Goal: Task Accomplishment & Management: Manage account settings

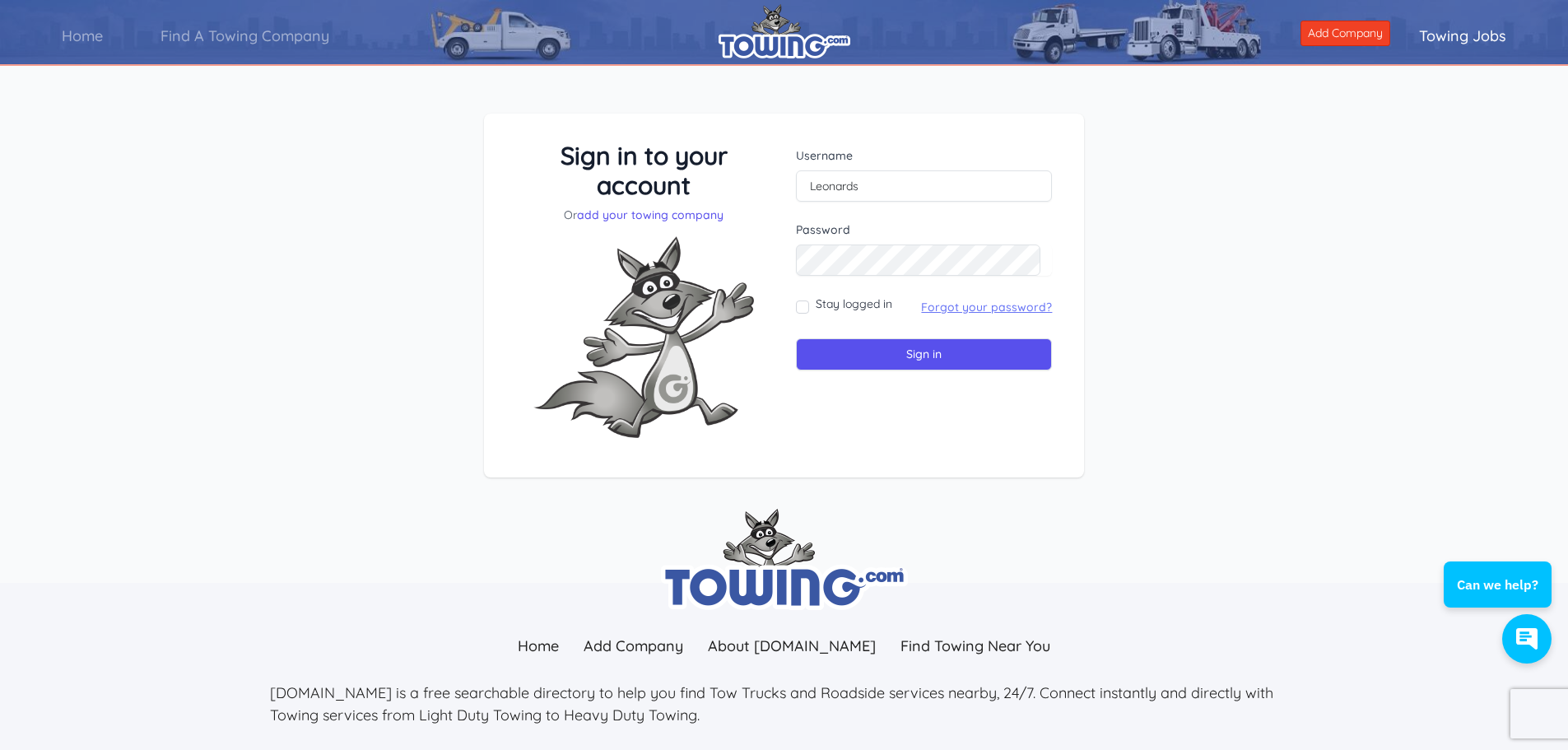
click at [959, 309] on link "Forgot your password?" at bounding box center [986, 307] width 131 height 15
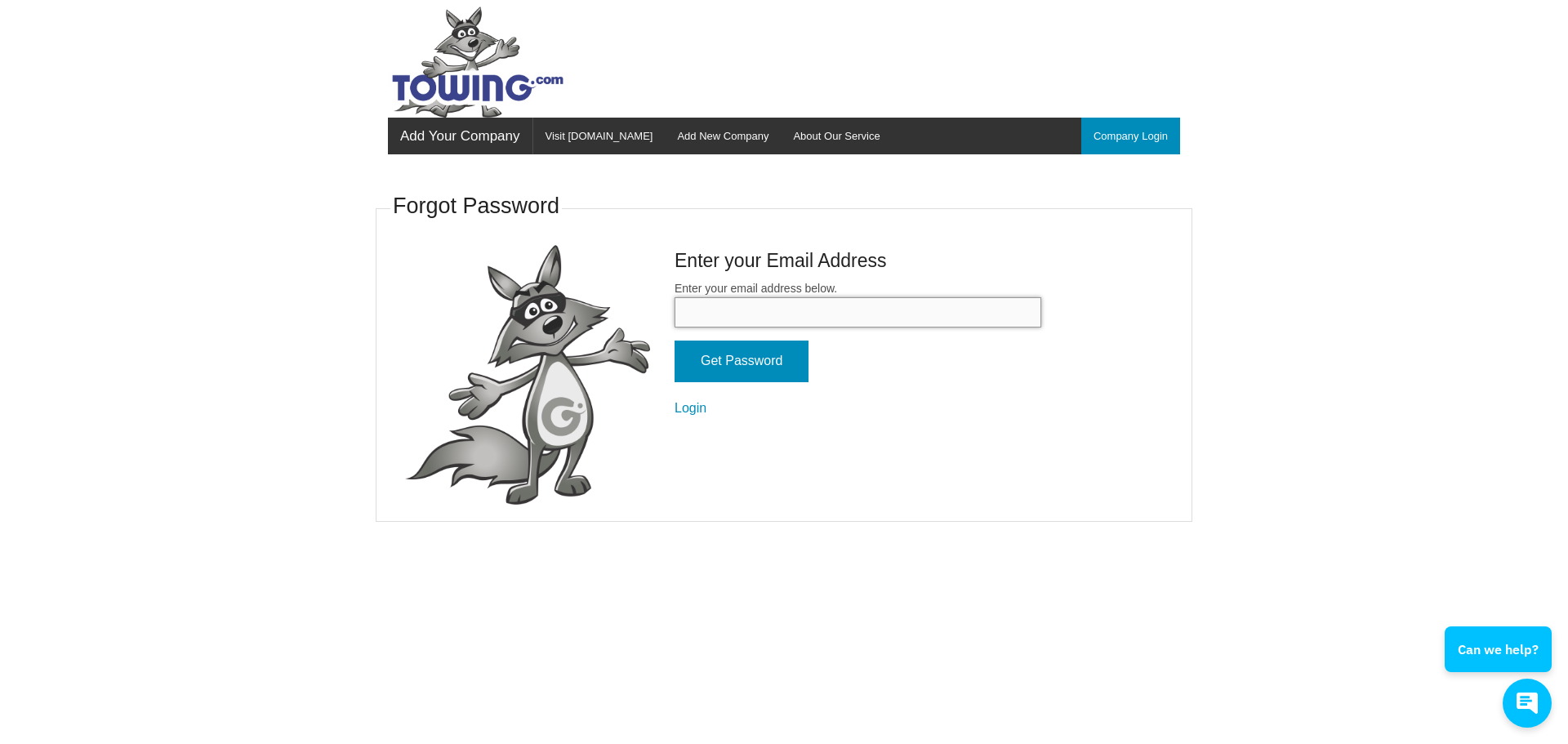
click at [783, 320] on input "Enter your email address below." at bounding box center [858, 312] width 367 height 31
type input "bigdogcobra@hotmail.com"
click at [799, 374] on input "Get Password" at bounding box center [741, 360] width 134 height 42
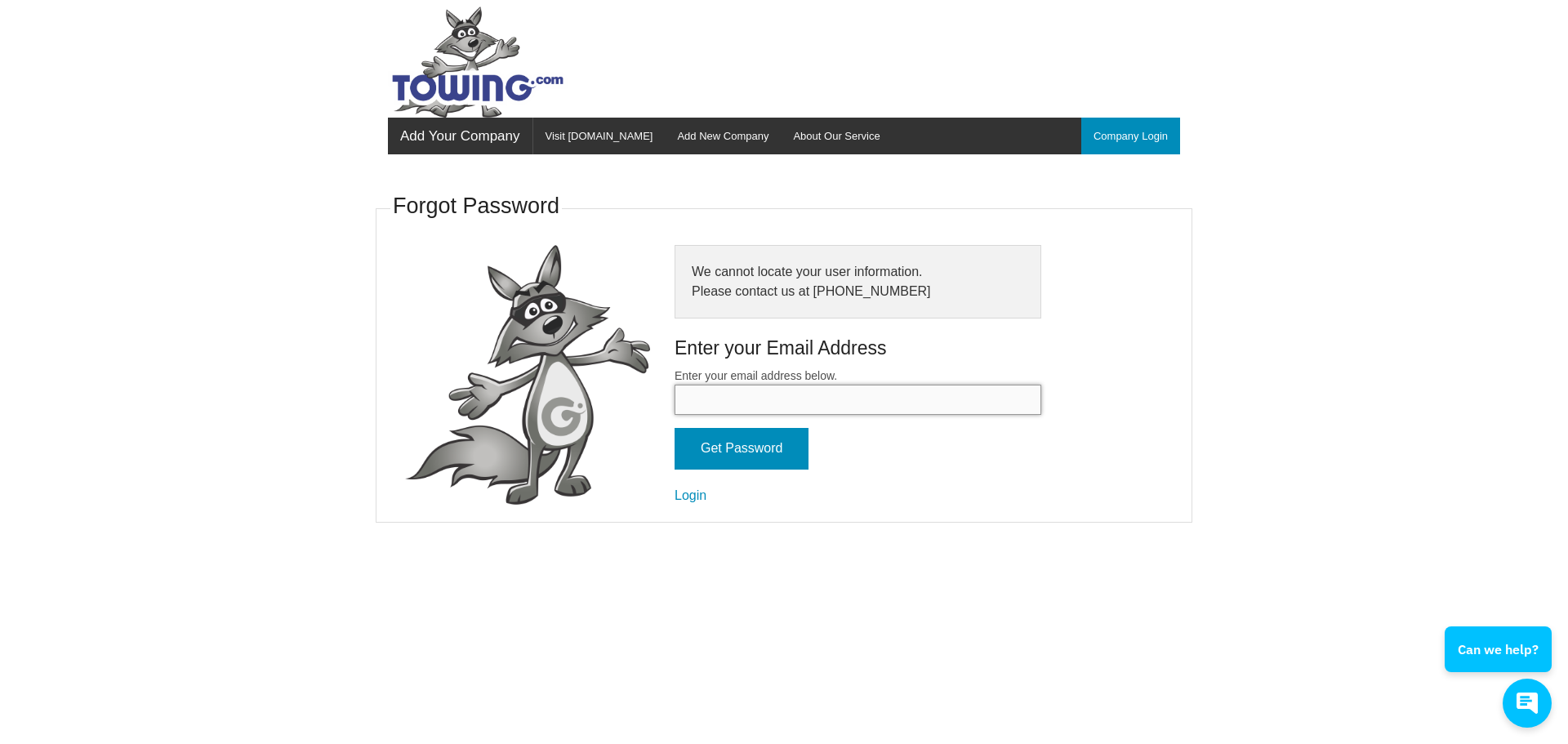
click at [735, 395] on input "Enter your email address below." at bounding box center [858, 399] width 367 height 31
type input "[EMAIL_ADDRESS][DOMAIN_NAME]"
click at [754, 456] on input "Get Password" at bounding box center [741, 448] width 134 height 42
click at [730, 405] on input "Enter your email address below." at bounding box center [858, 399] width 367 height 31
click at [1178, 261] on fieldset "Forgot Password Email has been sent to office@leonardsauto.net Enter your Email…" at bounding box center [783, 356] width 816 height 334
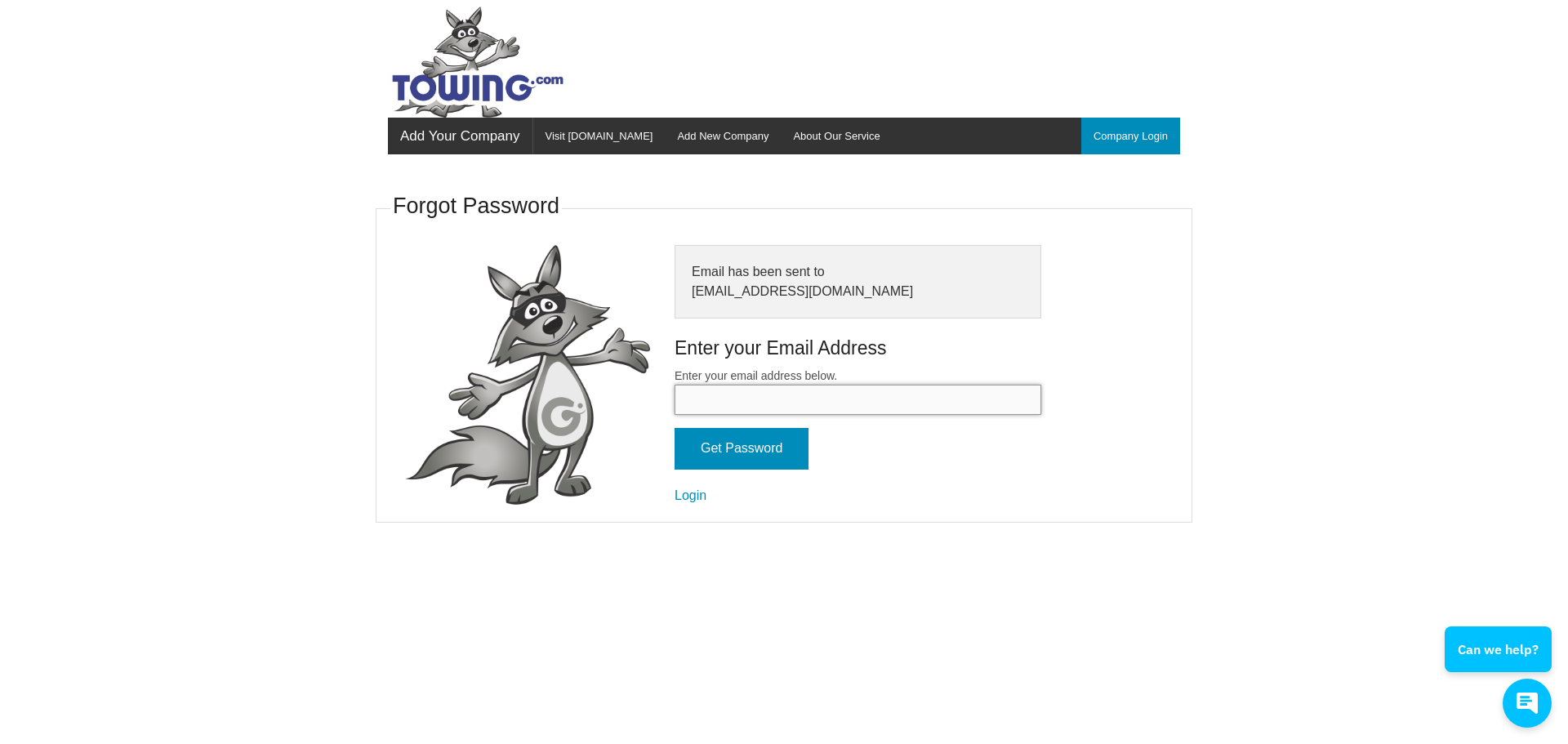
click at [752, 405] on input "Enter your email address below." at bounding box center [858, 399] width 367 height 31
type input "office@leonardsauto.net"
click at [767, 456] on input "Get Password" at bounding box center [741, 448] width 134 height 42
click at [1135, 138] on link "Company Login" at bounding box center [1131, 136] width 99 height 37
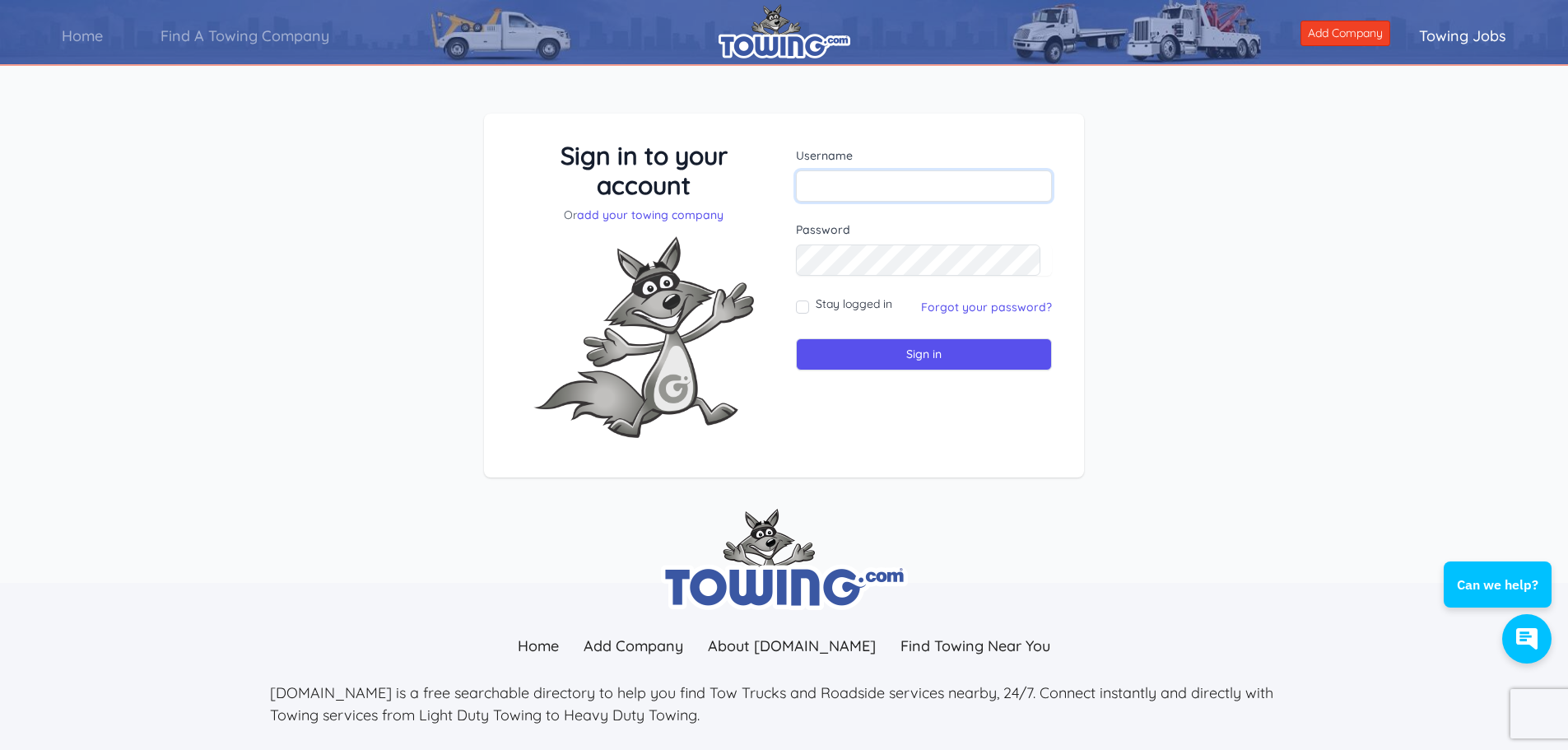
click at [954, 175] on input "text" at bounding box center [924, 185] width 256 height 31
click at [917, 185] on input "text" at bounding box center [924, 185] width 256 height 31
type input "office@leonardsauto.net"
click at [796, 338] on input "Sign in" at bounding box center [924, 354] width 256 height 32
click at [854, 207] on form "Username Password Stay logged in" at bounding box center [924, 259] width 256 height 223
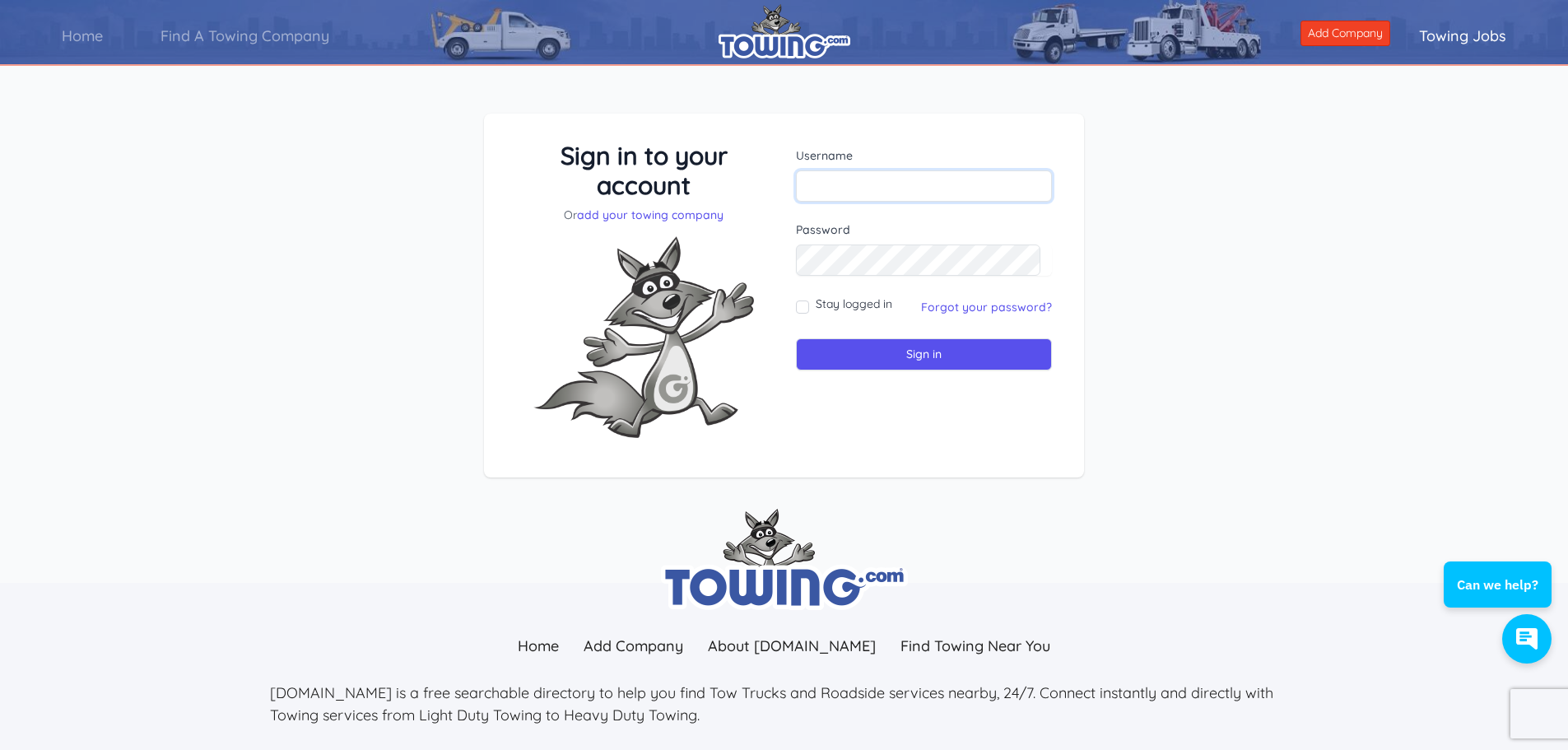
click at [858, 184] on input "text" at bounding box center [924, 185] width 256 height 31
type input "office@leonardsauto.net"
click at [980, 349] on input "Sign in" at bounding box center [924, 354] width 256 height 32
click at [826, 178] on input "text" at bounding box center [924, 185] width 256 height 31
type input "Leonards"
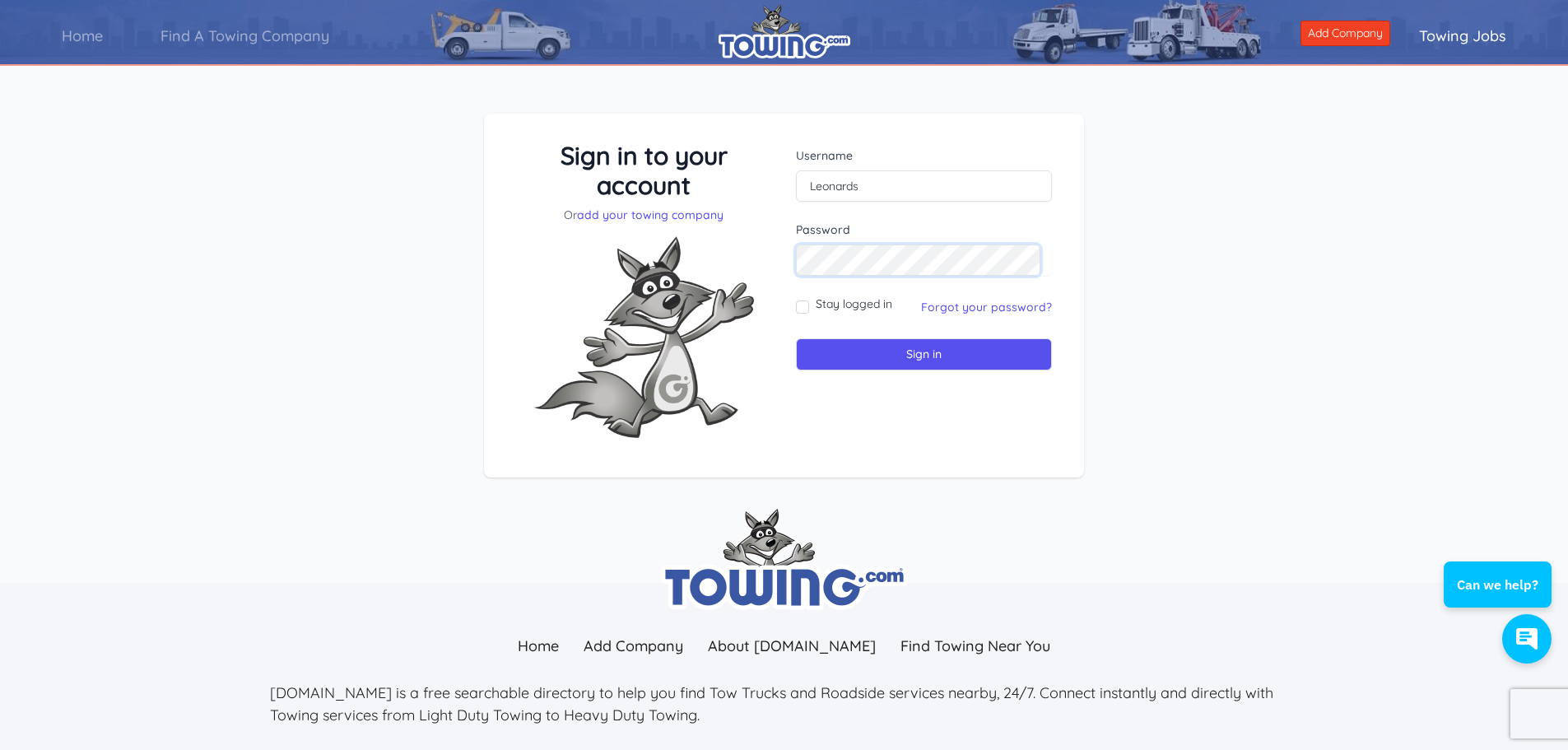
click at [796, 338] on input "Sign in" at bounding box center [924, 354] width 256 height 32
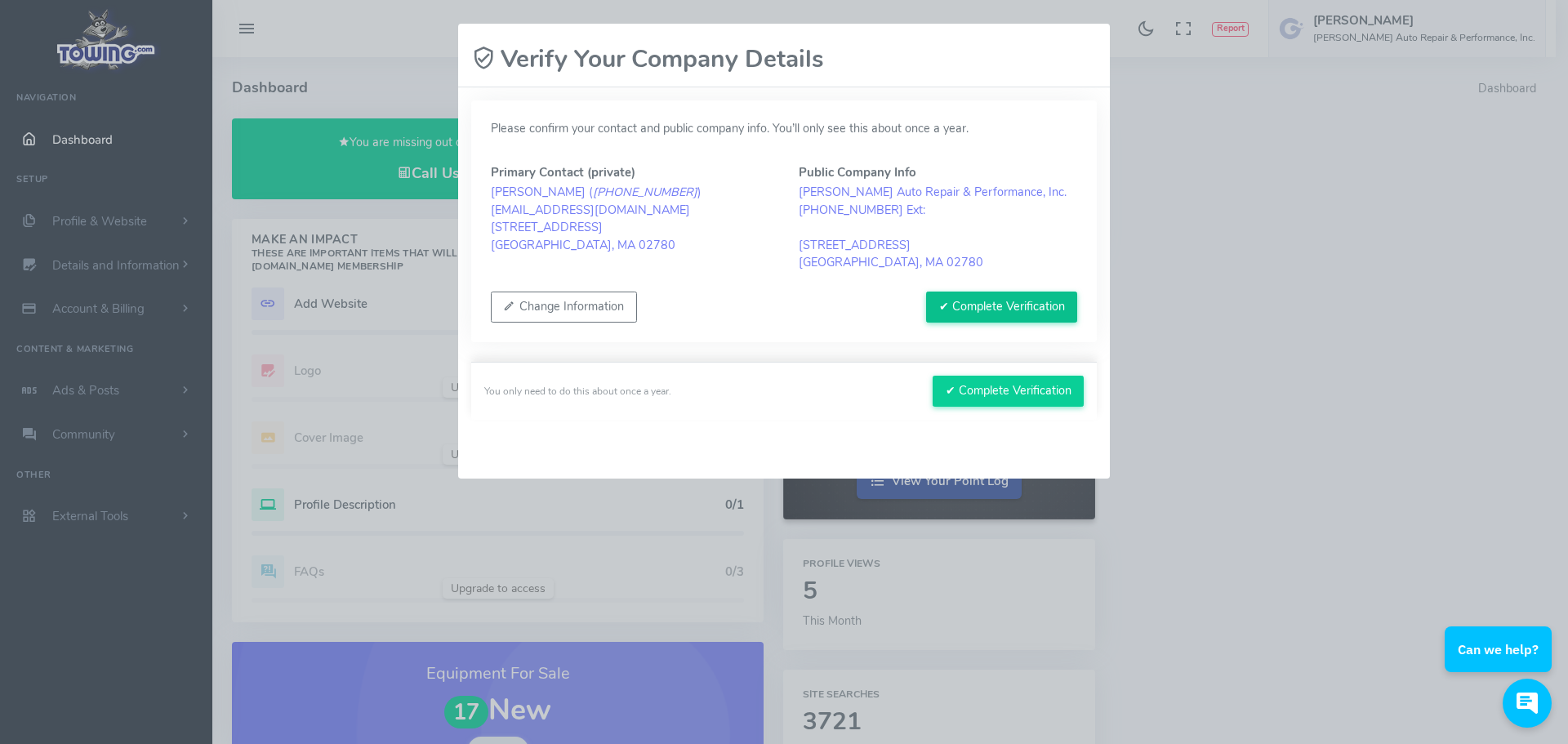
click at [1049, 300] on button "✔ Complete Verification" at bounding box center [1001, 307] width 151 height 31
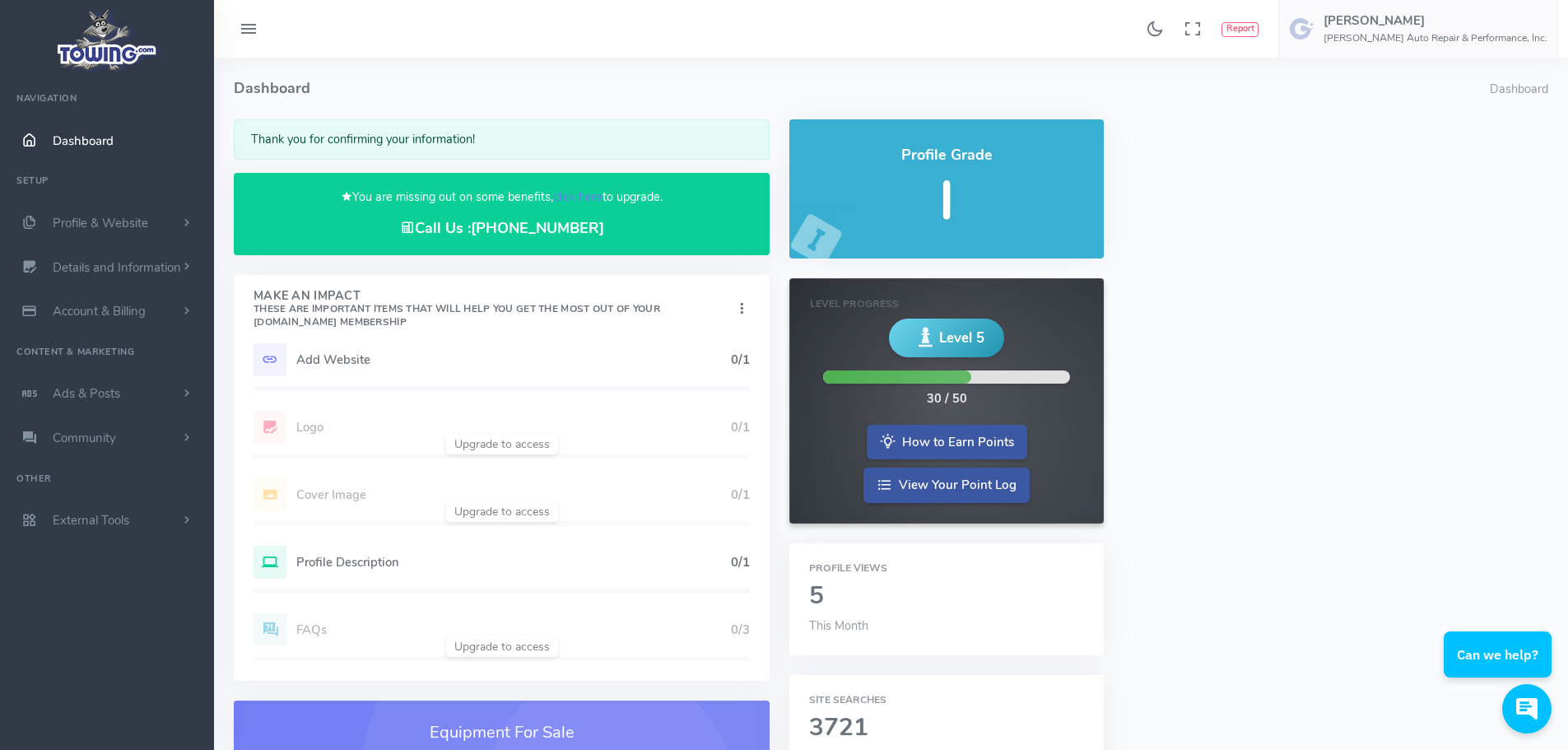
click at [352, 562] on h5 "Profile Description" at bounding box center [513, 562] width 434 height 13
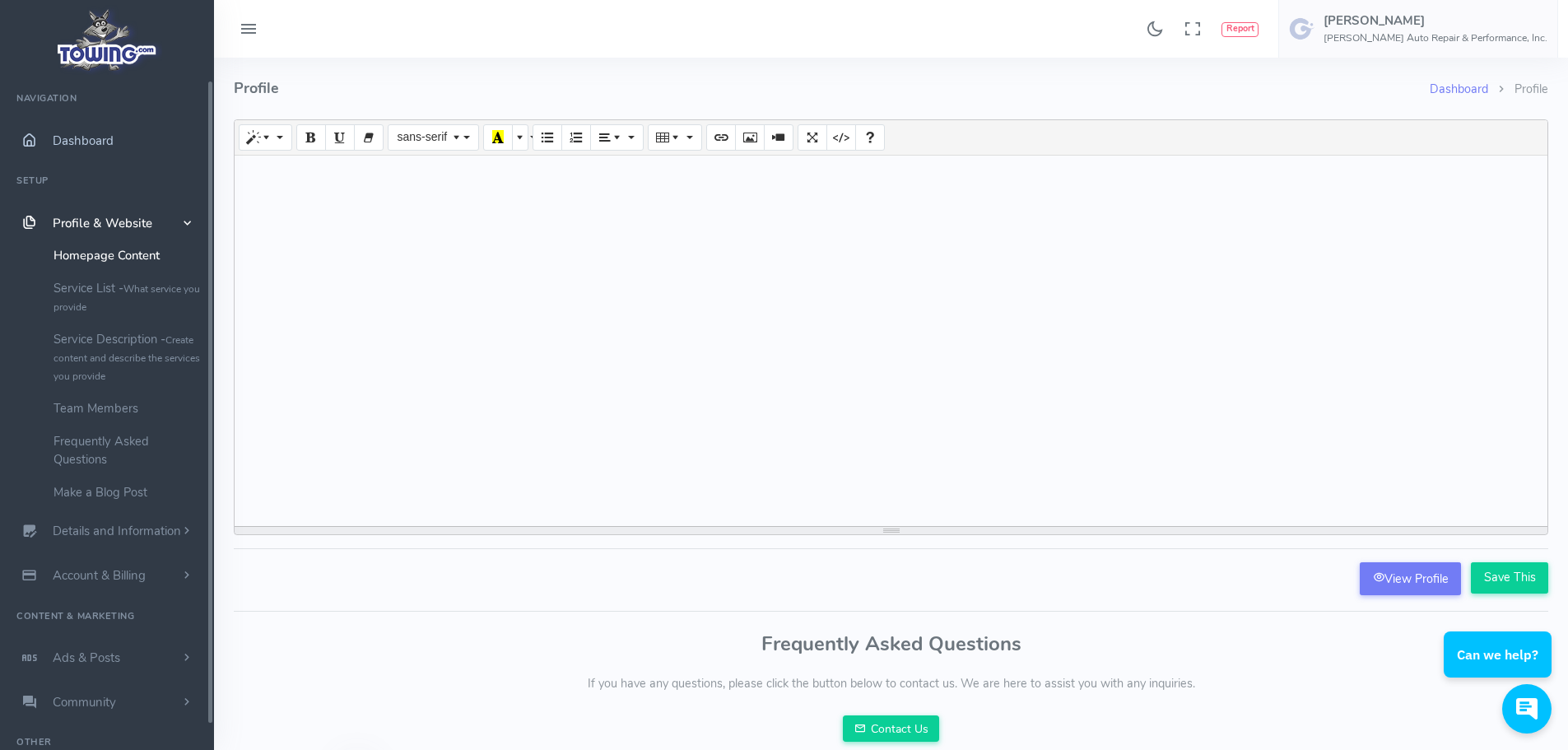
click at [70, 134] on span "Dashboard" at bounding box center [82, 141] width 61 height 17
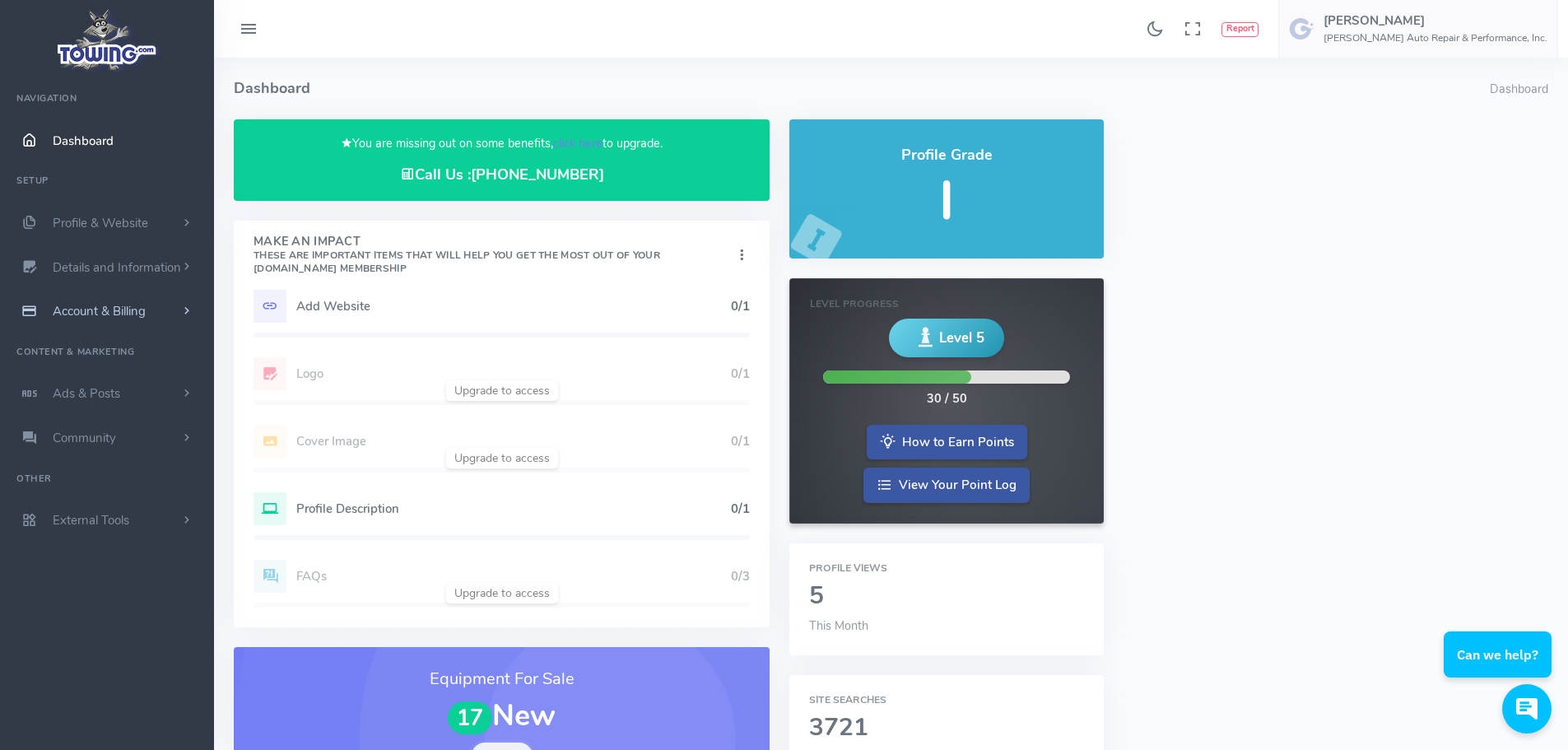
click at [134, 318] on span "Account & Billing" at bounding box center [99, 311] width 93 height 17
click at [130, 269] on span "Details and Information" at bounding box center [116, 268] width 128 height 17
click at [135, 454] on link "Hours of Operation" at bounding box center [127, 463] width 173 height 33
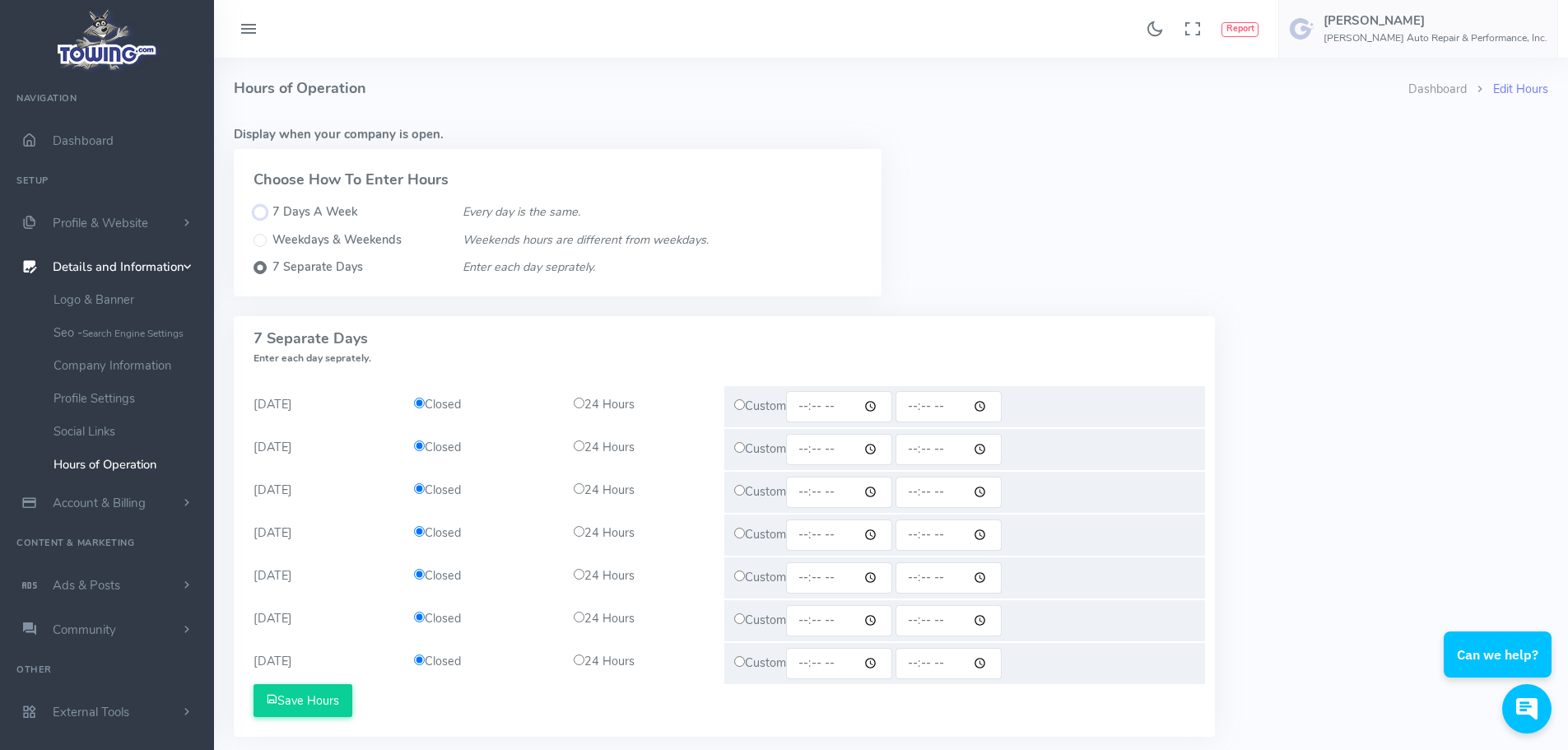
click at [260, 213] on input "7 Days A Week" at bounding box center [260, 212] width 13 height 13
radio input "true"
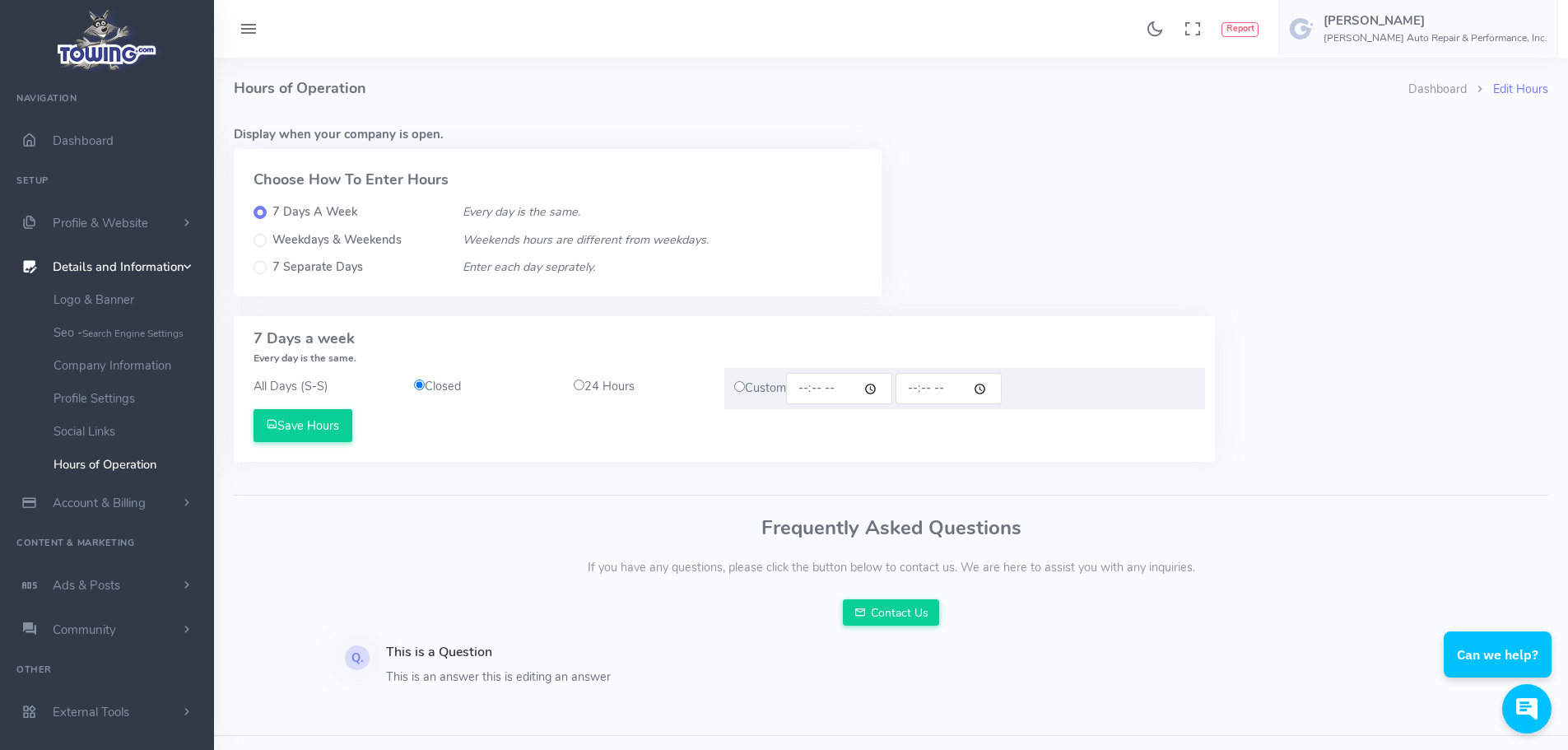
click at [264, 260] on div "7 Separate Days" at bounding box center [347, 267] width 190 height 18
click at [264, 262] on input "7 Separate Days" at bounding box center [260, 267] width 13 height 13
radio input "true"
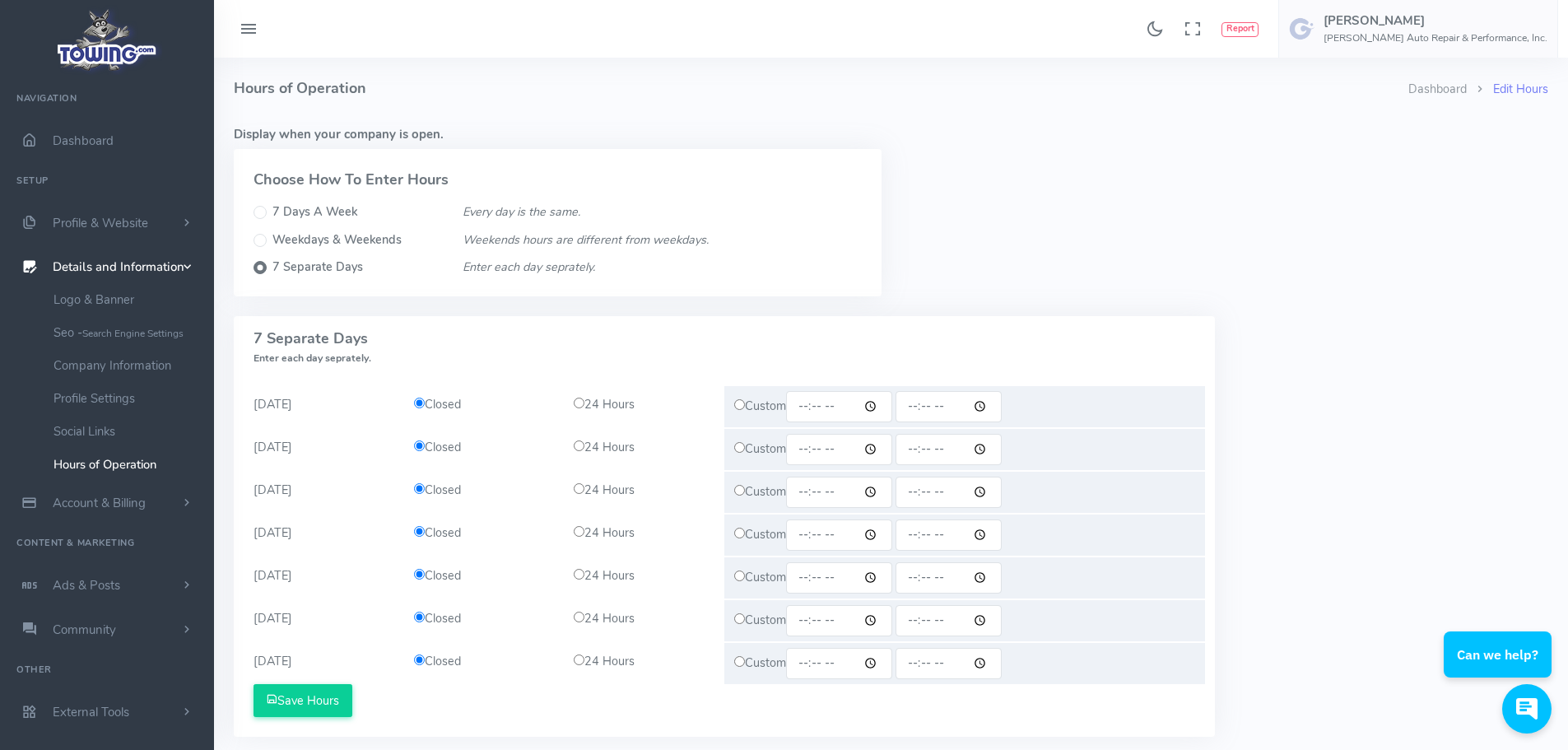
click at [737, 405] on input "radio" at bounding box center [739, 403] width 10 height 10
radio input "true"
click at [741, 444] on input "radio" at bounding box center [739, 446] width 10 height 10
radio input "true"
click at [742, 489] on input "radio" at bounding box center [739, 489] width 10 height 10
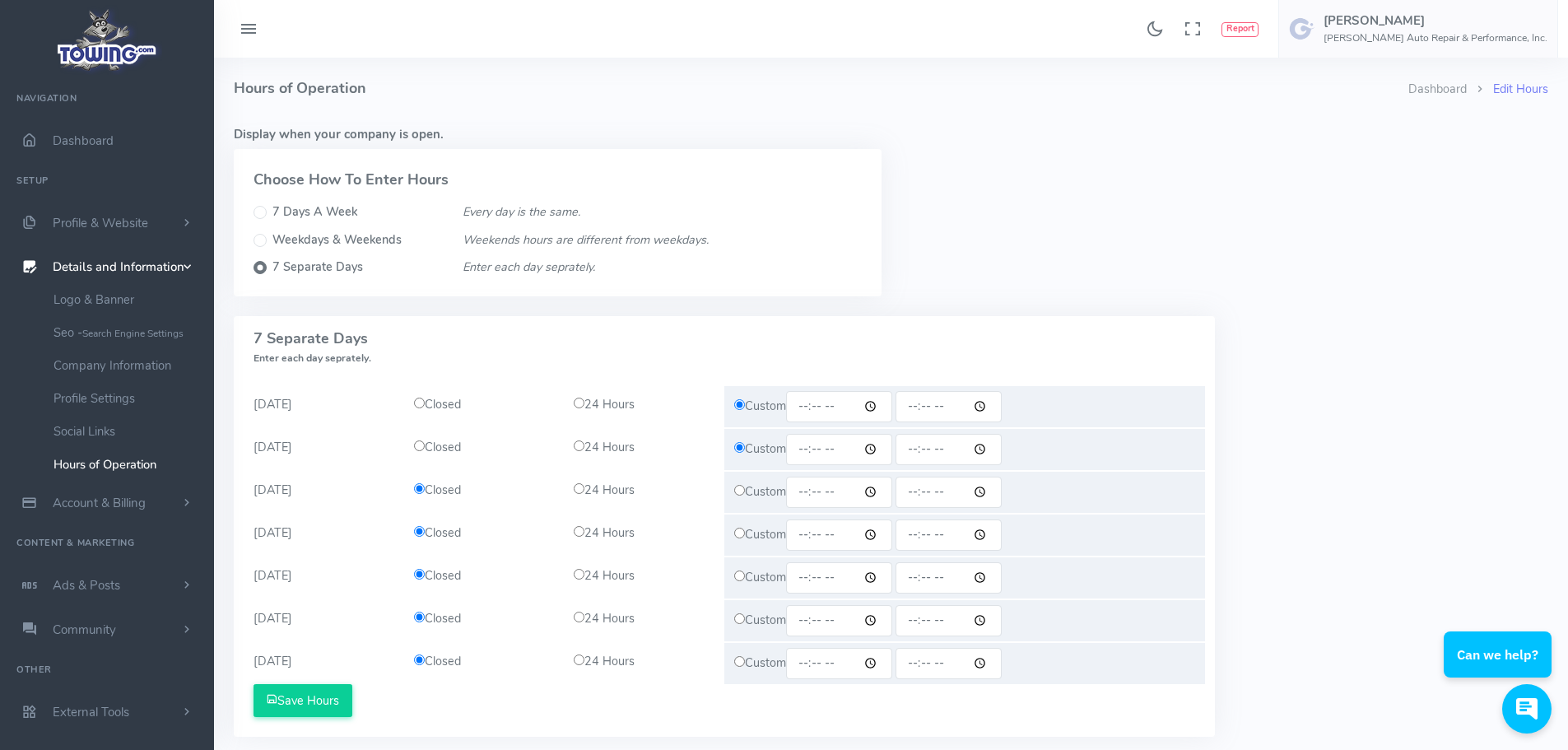
radio input "true"
click at [745, 535] on div "Custom" at bounding box center [964, 535] width 481 height 41
click at [742, 536] on input "radio" at bounding box center [739, 532] width 10 height 10
radio input "true"
click at [742, 579] on input "radio" at bounding box center [739, 575] width 10 height 10
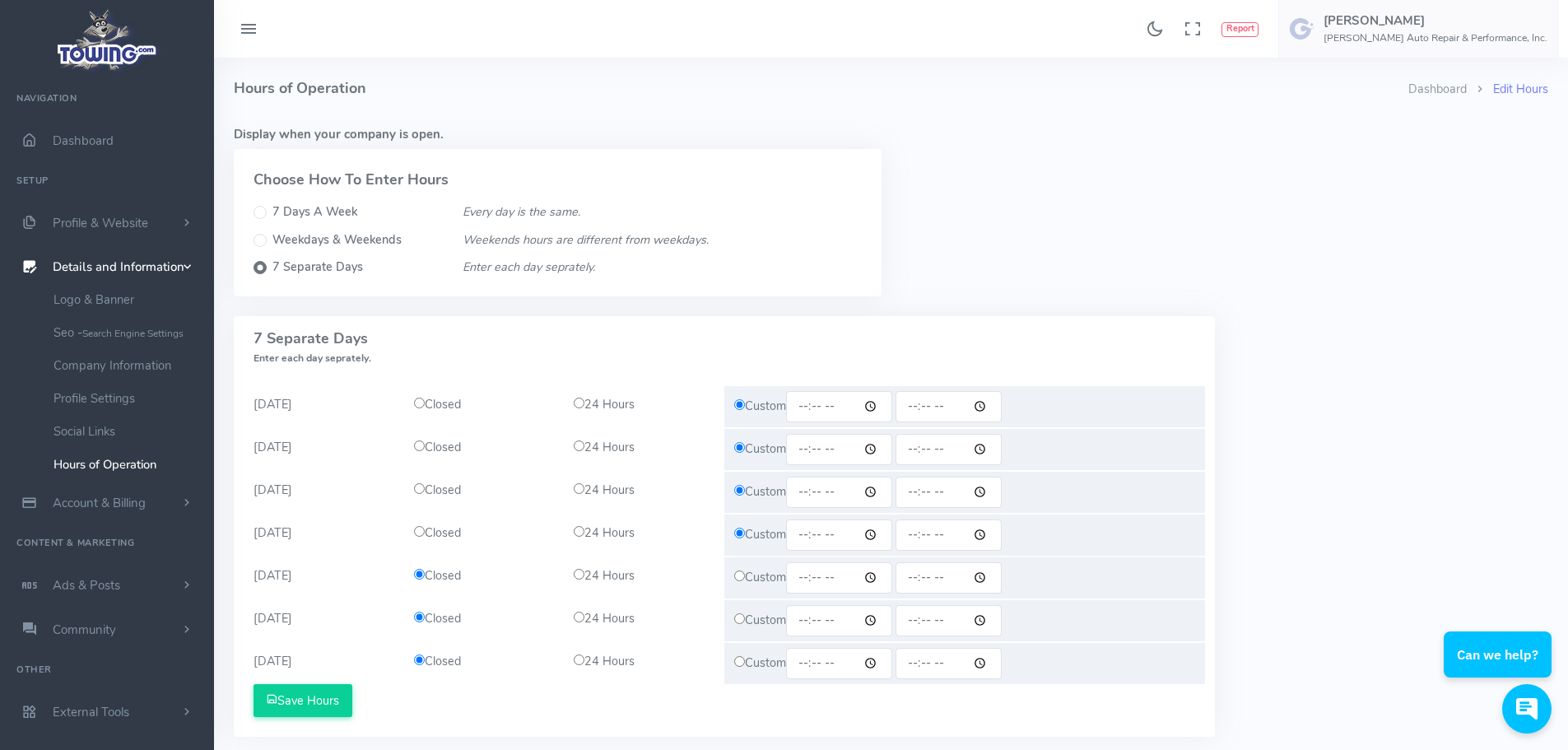
radio input "true"
click at [876, 406] on input "time" at bounding box center [839, 406] width 106 height 31
type input "07:00"
click at [913, 403] on input "time" at bounding box center [949, 406] width 106 height 31
click at [916, 403] on input "time" at bounding box center [949, 406] width 106 height 31
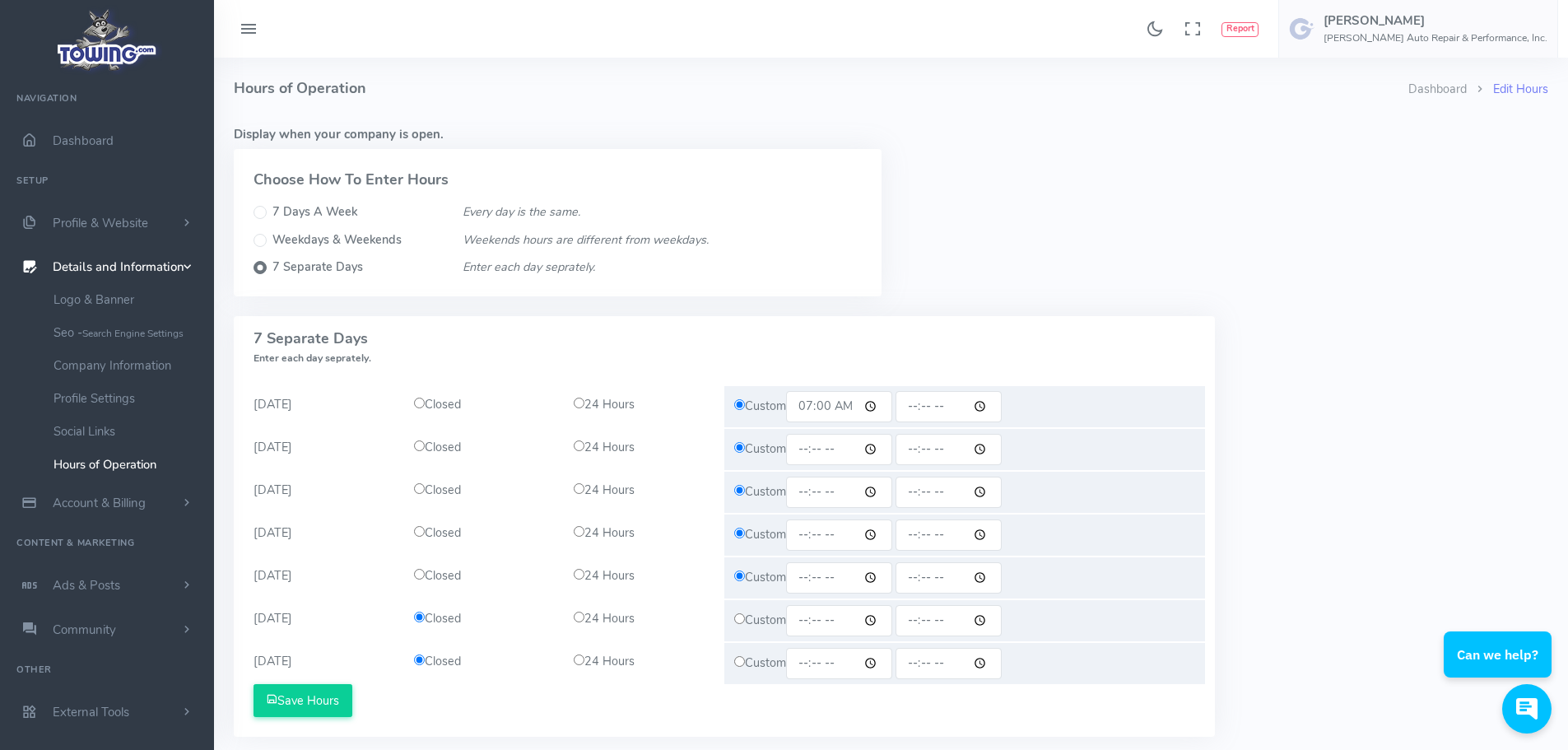
click at [987, 405] on input "time" at bounding box center [949, 406] width 106 height 31
type input "22:00"
click at [1085, 536] on div "Custom" at bounding box center [964, 535] width 481 height 41
click at [807, 450] on input "time" at bounding box center [839, 448] width 106 height 31
click at [879, 450] on input "time" at bounding box center [839, 448] width 106 height 31
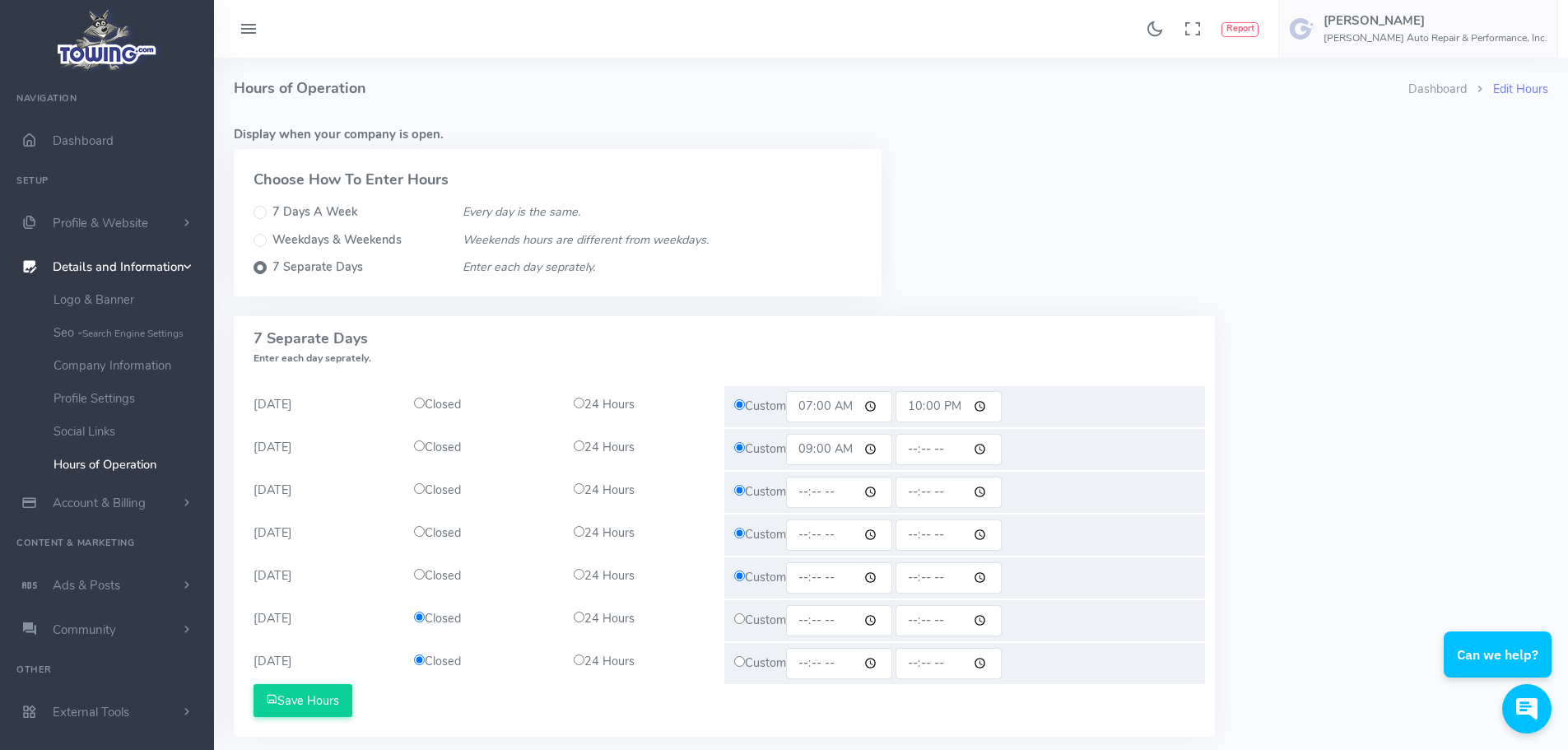
type input "09:00"
click at [936, 456] on input "time" at bounding box center [949, 448] width 106 height 31
click at [926, 445] on input "time" at bounding box center [949, 448] width 106 height 31
click at [921, 446] on input "time" at bounding box center [949, 448] width 106 height 31
click at [919, 446] on input "time" at bounding box center [949, 448] width 106 height 31
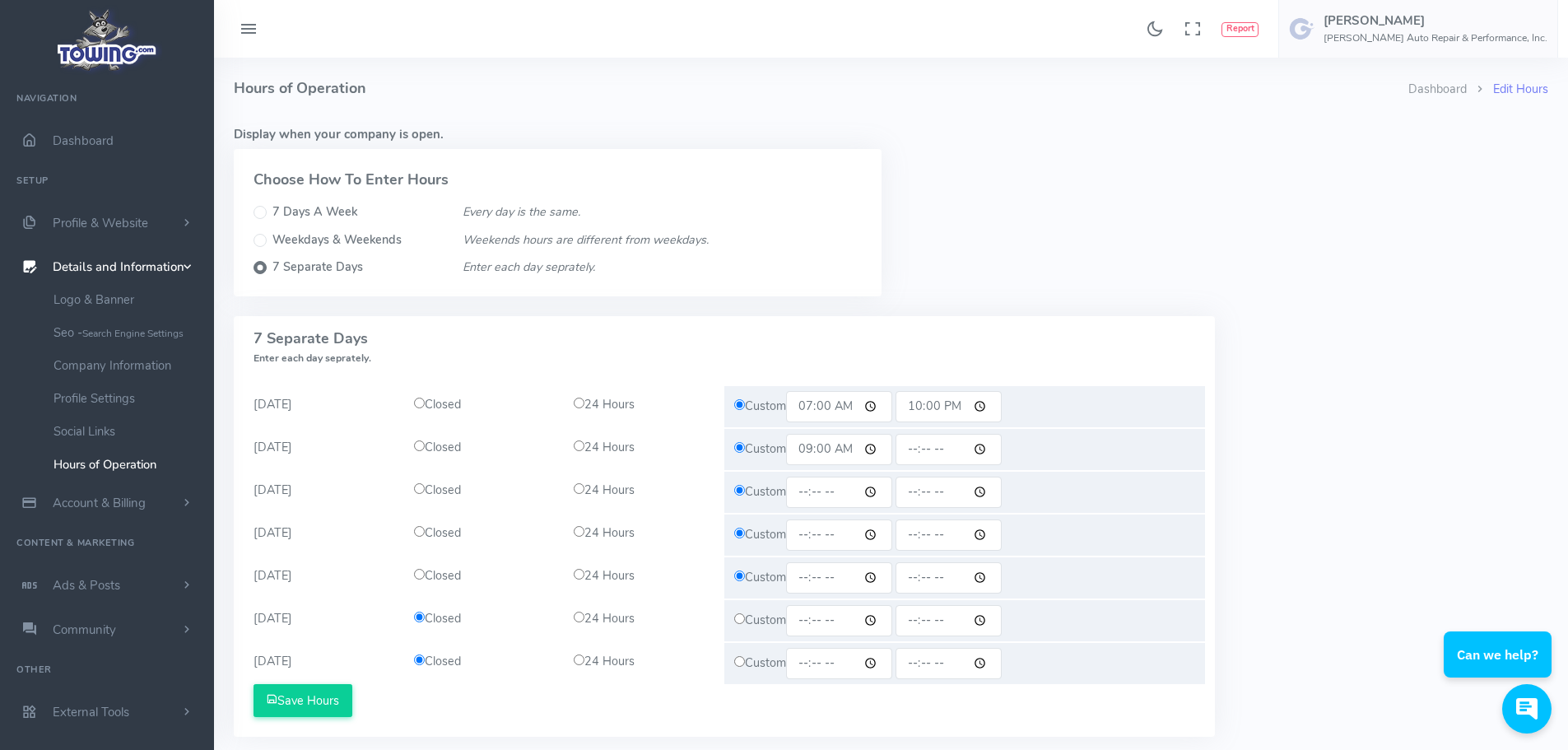
click at [994, 449] on input "time" at bounding box center [949, 448] width 106 height 31
type input "22:00"
click at [786, 498] on div "Custom" at bounding box center [964, 492] width 481 height 41
click at [807, 490] on input "time" at bounding box center [839, 491] width 106 height 31
click at [824, 491] on input "time" at bounding box center [839, 491] width 106 height 31
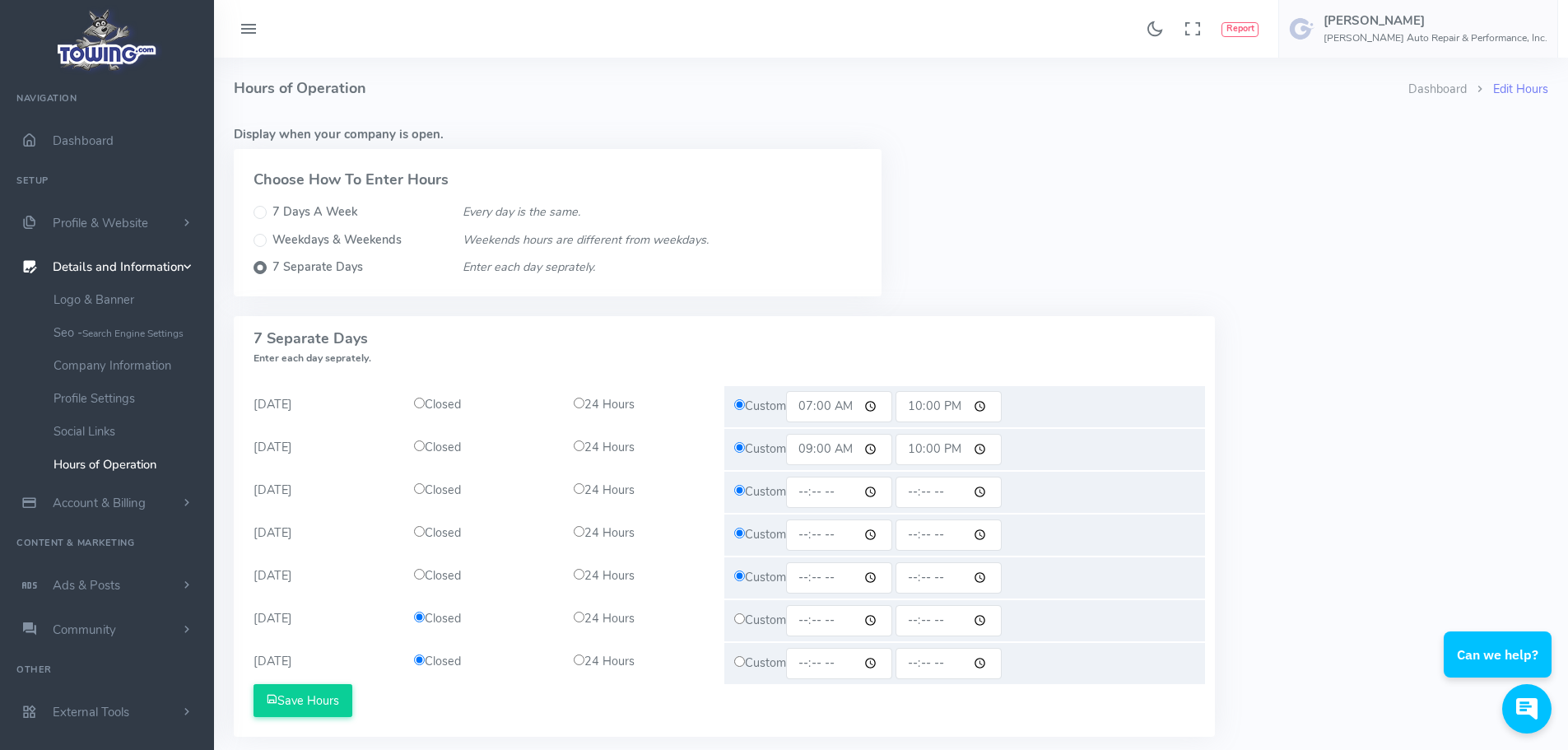
click at [809, 492] on input "time" at bounding box center [839, 491] width 106 height 31
click at [876, 489] on input "time" at bounding box center [839, 491] width 106 height 31
type input "09:00"
click at [925, 490] on input "time" at bounding box center [949, 491] width 106 height 31
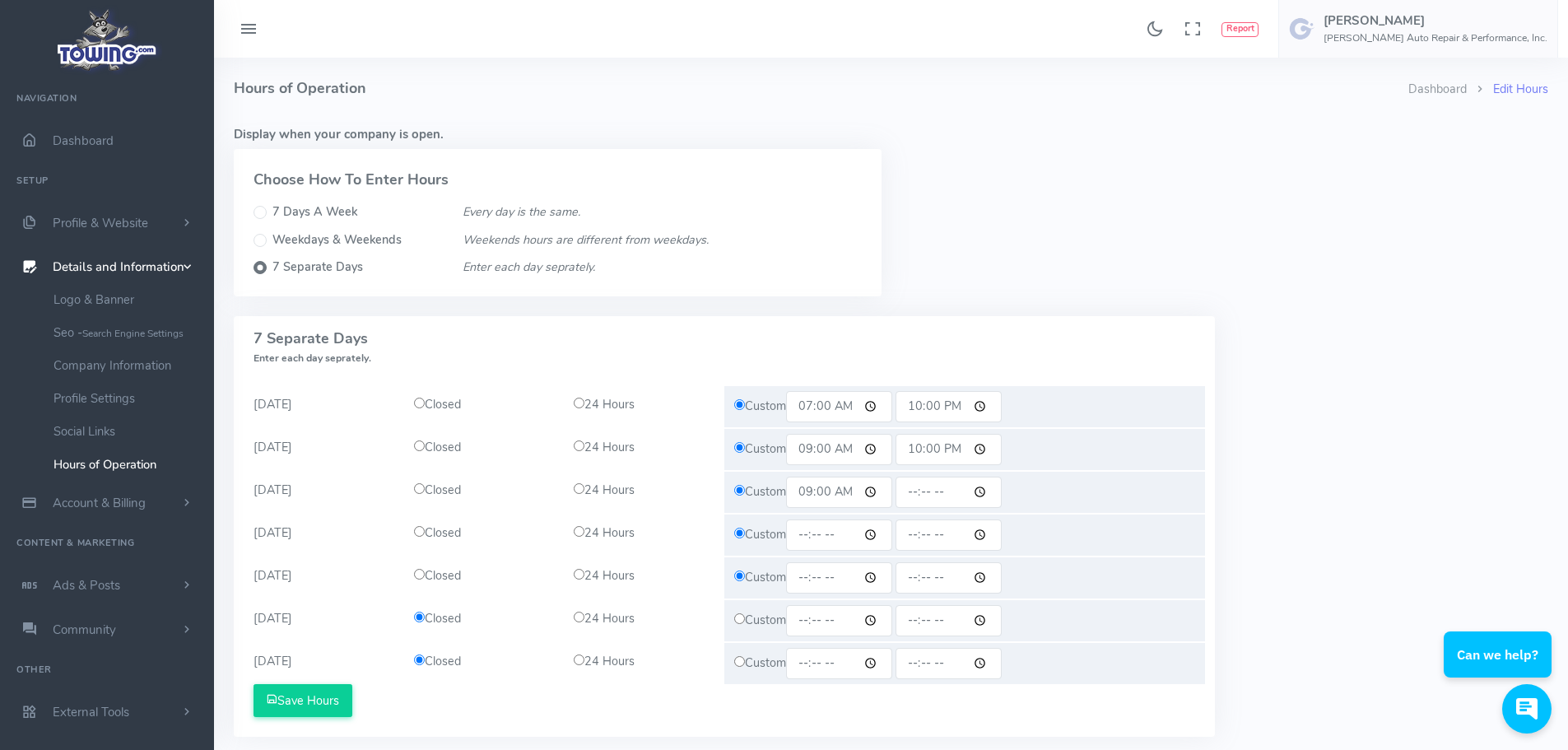
drag, startPoint x: 922, startPoint y: 493, endPoint x: 991, endPoint y: 488, distance: 69.2
click at [943, 493] on input "time" at bounding box center [949, 491] width 106 height 31
click at [988, 488] on input "time" at bounding box center [949, 491] width 106 height 31
type input "22:00"
click at [1194, 437] on div "Custom 09:00 22:00" at bounding box center [964, 449] width 481 height 41
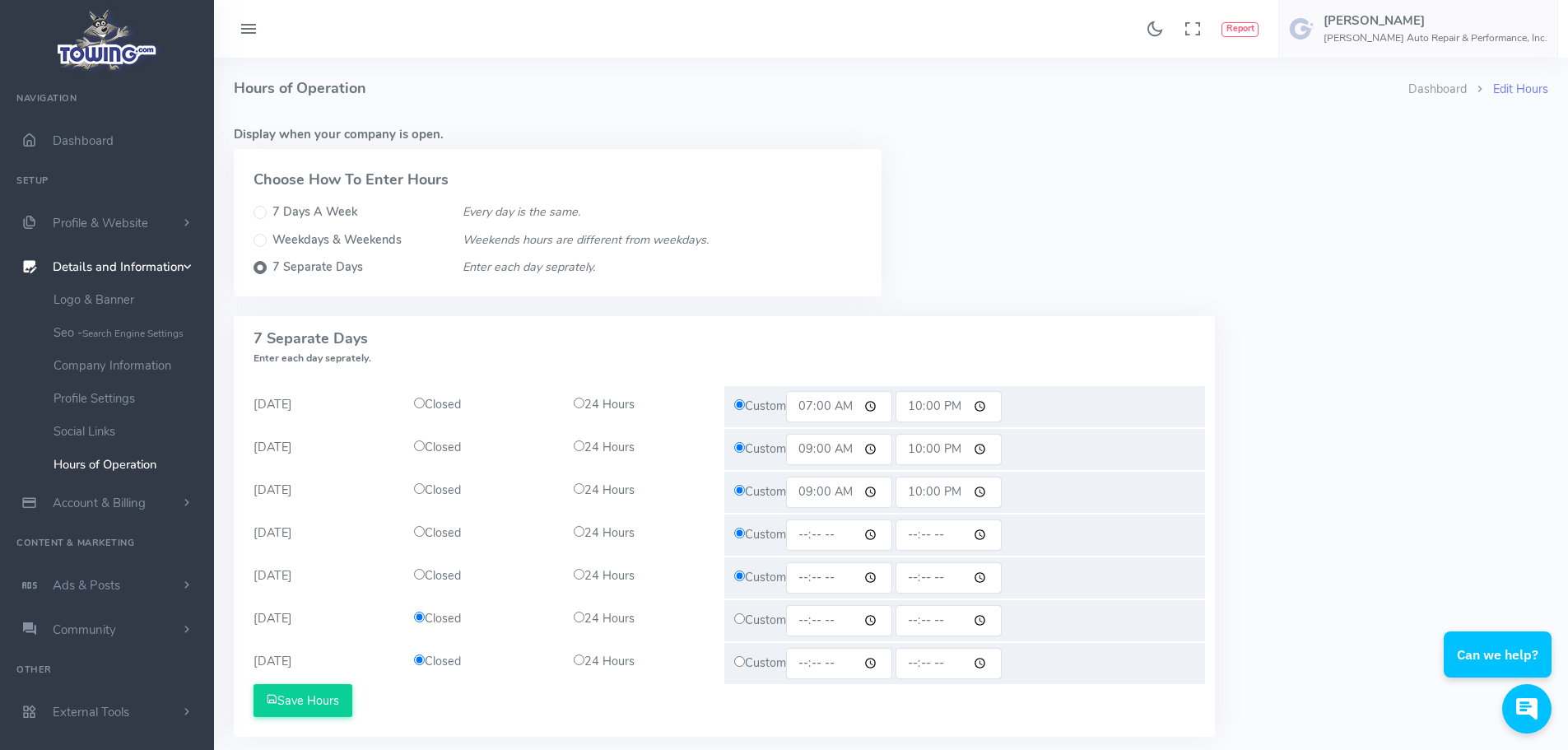
click at [795, 538] on input "time" at bounding box center [839, 534] width 106 height 31
click at [811, 536] on input "time" at bounding box center [839, 534] width 106 height 31
click at [799, 536] on input "time" at bounding box center [839, 534] width 106 height 31
click at [807, 535] on input "time" at bounding box center [839, 534] width 106 height 31
click at [875, 536] on input "time" at bounding box center [839, 534] width 106 height 31
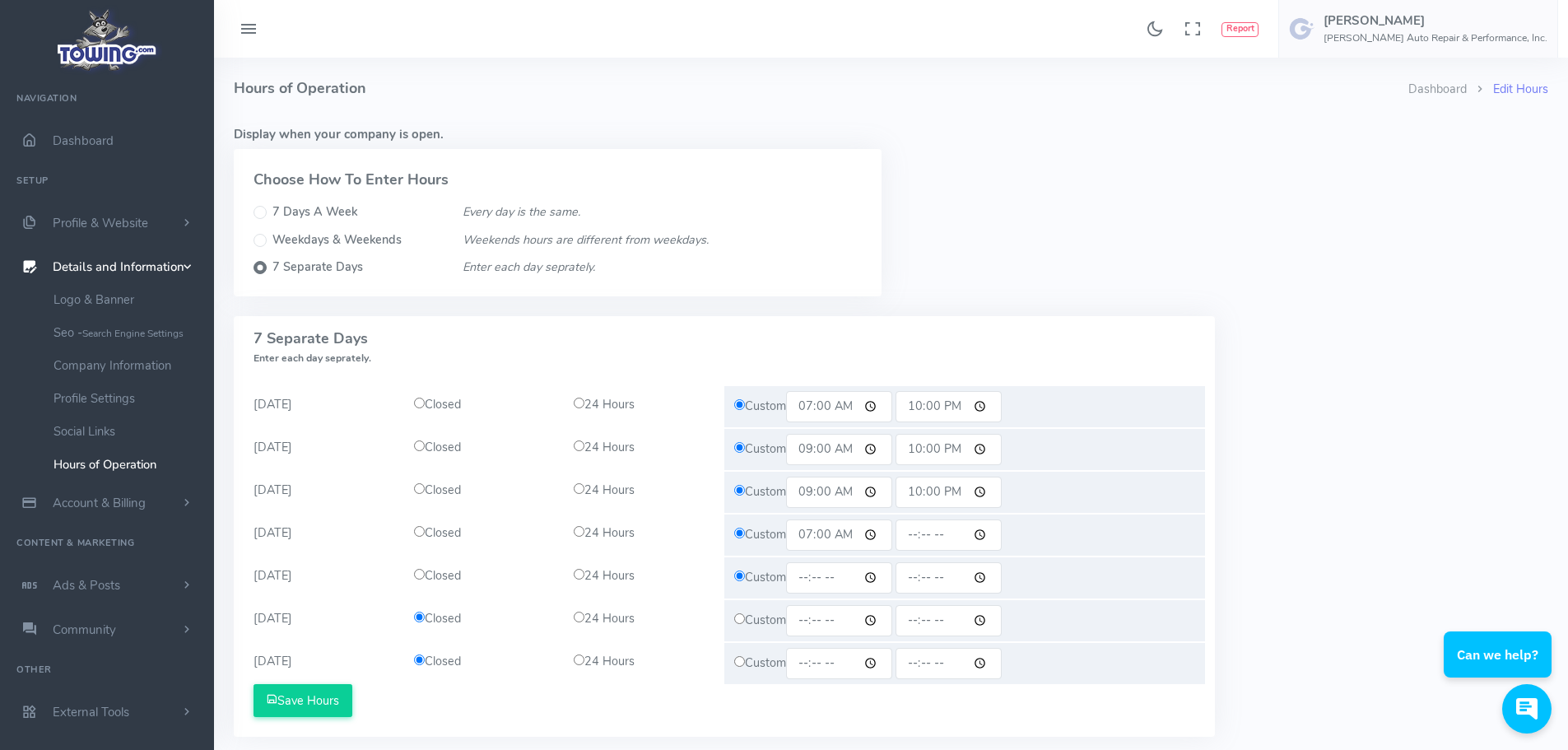
type input "07:00"
click at [1015, 515] on div "Custom 07:00" at bounding box center [964, 535] width 481 height 41
click at [969, 537] on input "time" at bounding box center [949, 534] width 106 height 31
click at [979, 538] on input "time" at bounding box center [949, 534] width 106 height 31
click at [992, 536] on input "time" at bounding box center [949, 534] width 106 height 31
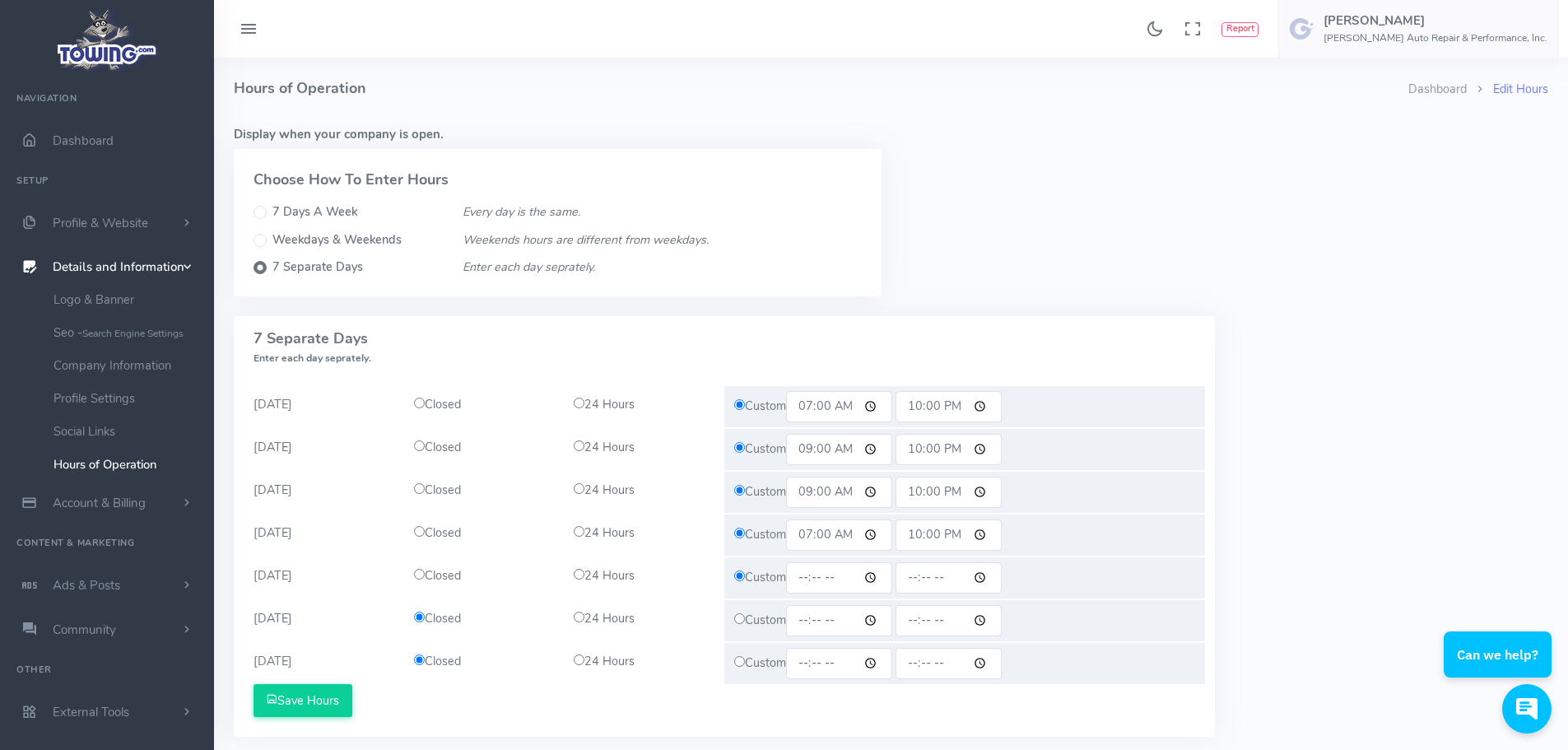
type input "22:00"
click at [1210, 387] on div "Monday Closed 24 Hours Custom 07:00 22:00 Tuesday Closed 09:00" at bounding box center [724, 551] width 981 height 370
click at [854, 578] on input "time" at bounding box center [839, 577] width 106 height 31
click at [879, 577] on input "time" at bounding box center [839, 577] width 106 height 31
type input "07:00"
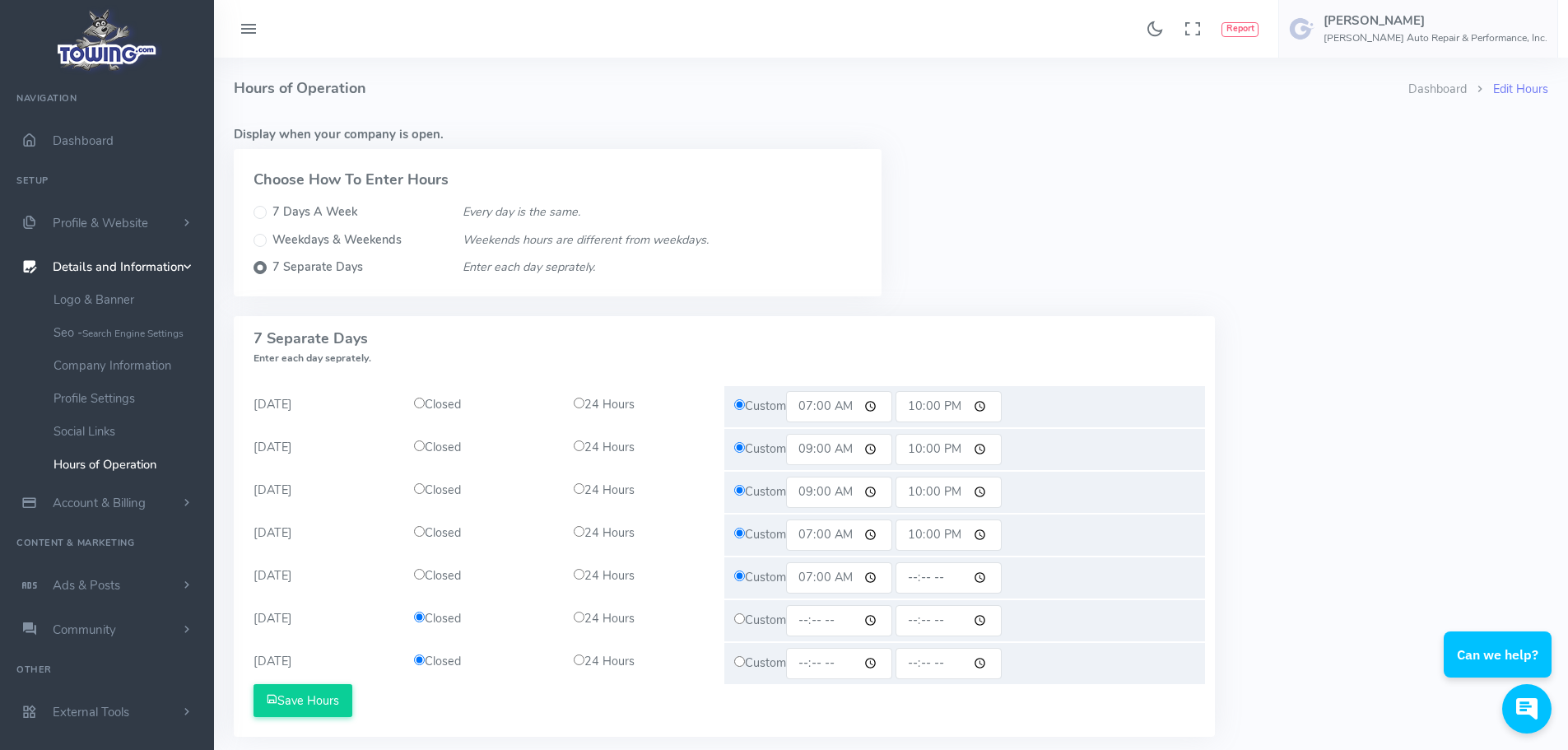
click at [958, 577] on input "time" at bounding box center [949, 577] width 106 height 31
click at [941, 576] on input "time" at bounding box center [949, 577] width 106 height 31
click at [990, 575] on input "time" at bounding box center [949, 577] width 106 height 31
type input "22:00"
click at [1250, 351] on div "7 Days a week Every day is the same. All Days (S-S) Closed 24 Hours Custom Save…" at bounding box center [891, 535] width 1334 height 440
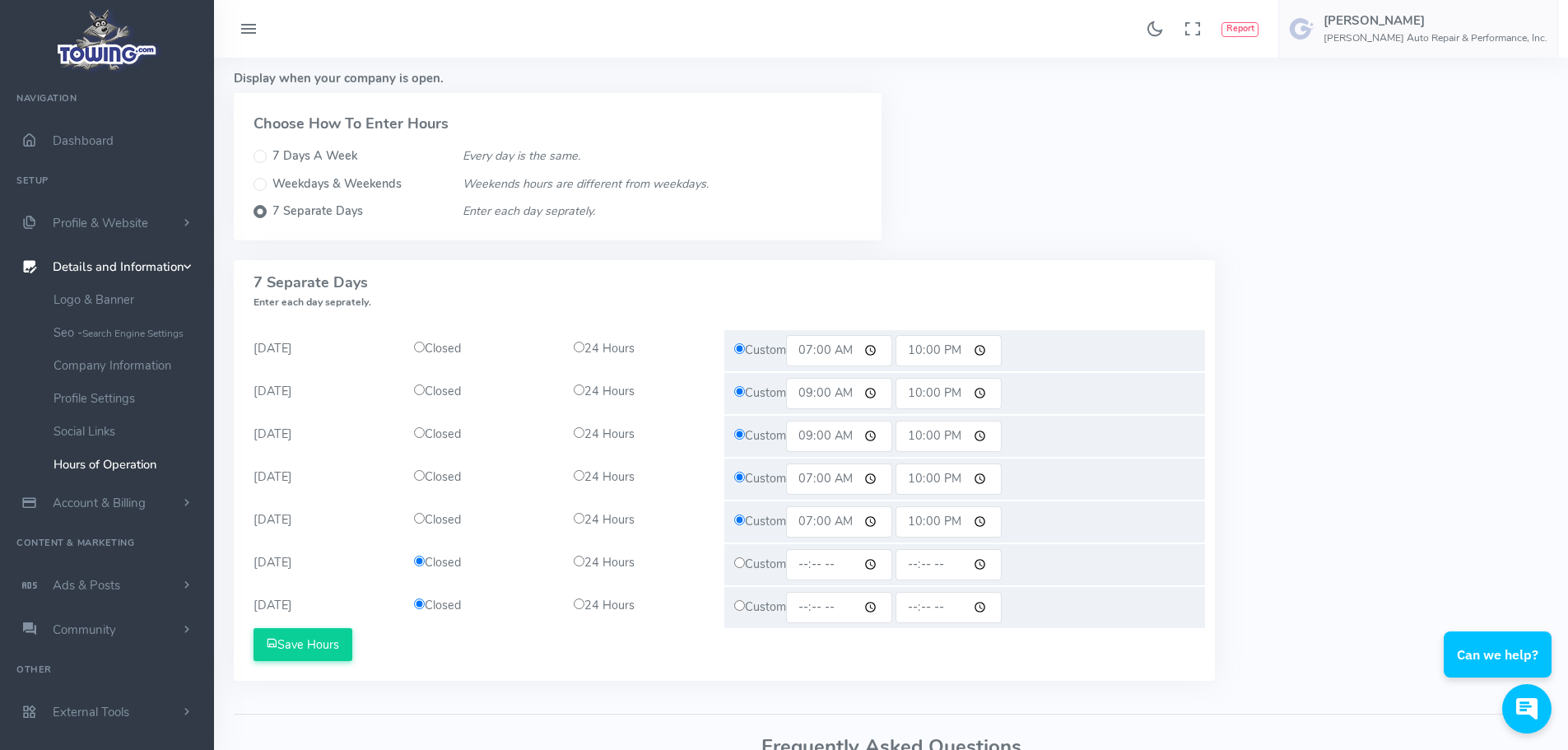
scroll to position [82, 0]
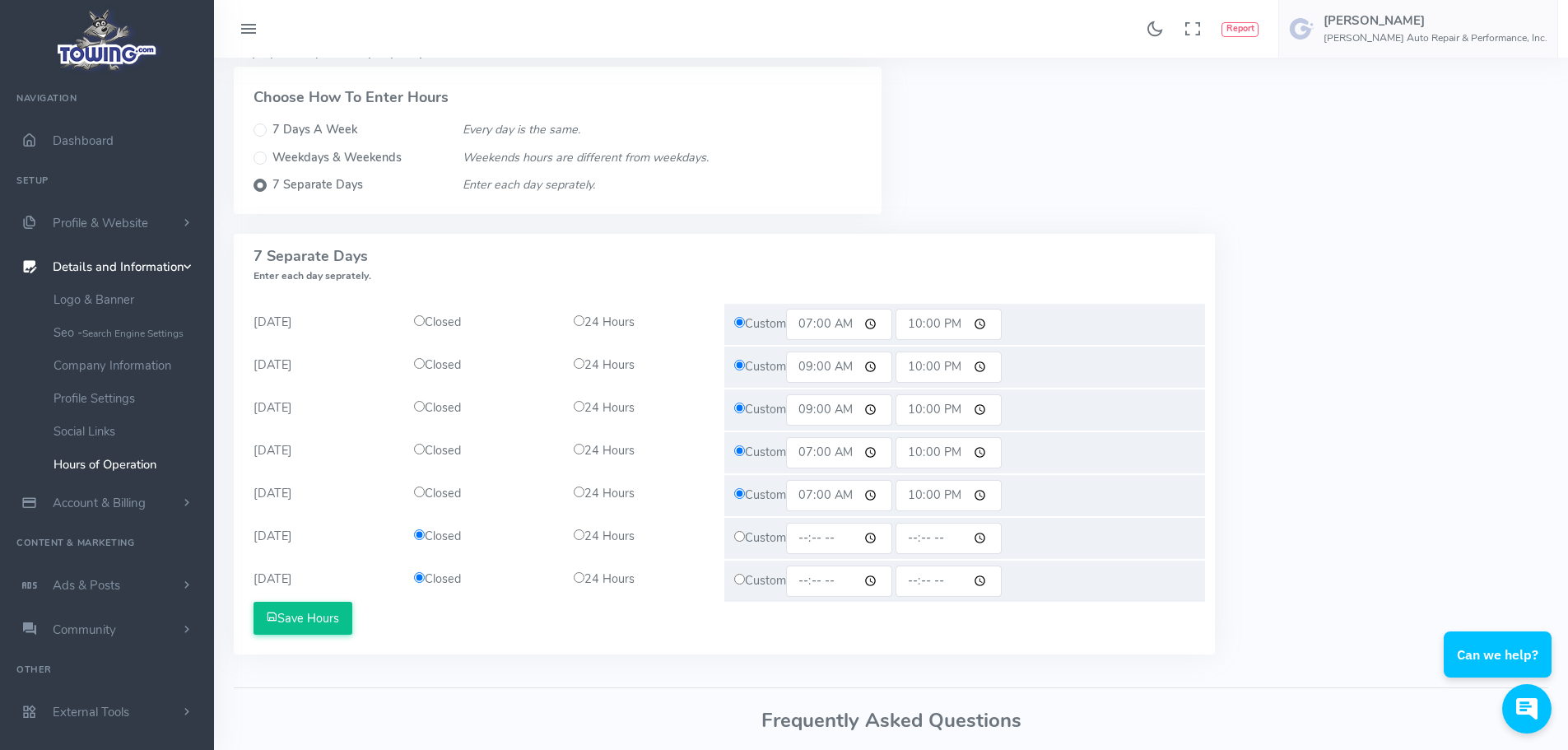
click at [330, 621] on button "Save Hours" at bounding box center [303, 617] width 99 height 33
